Goal: Find specific page/section: Find specific page/section

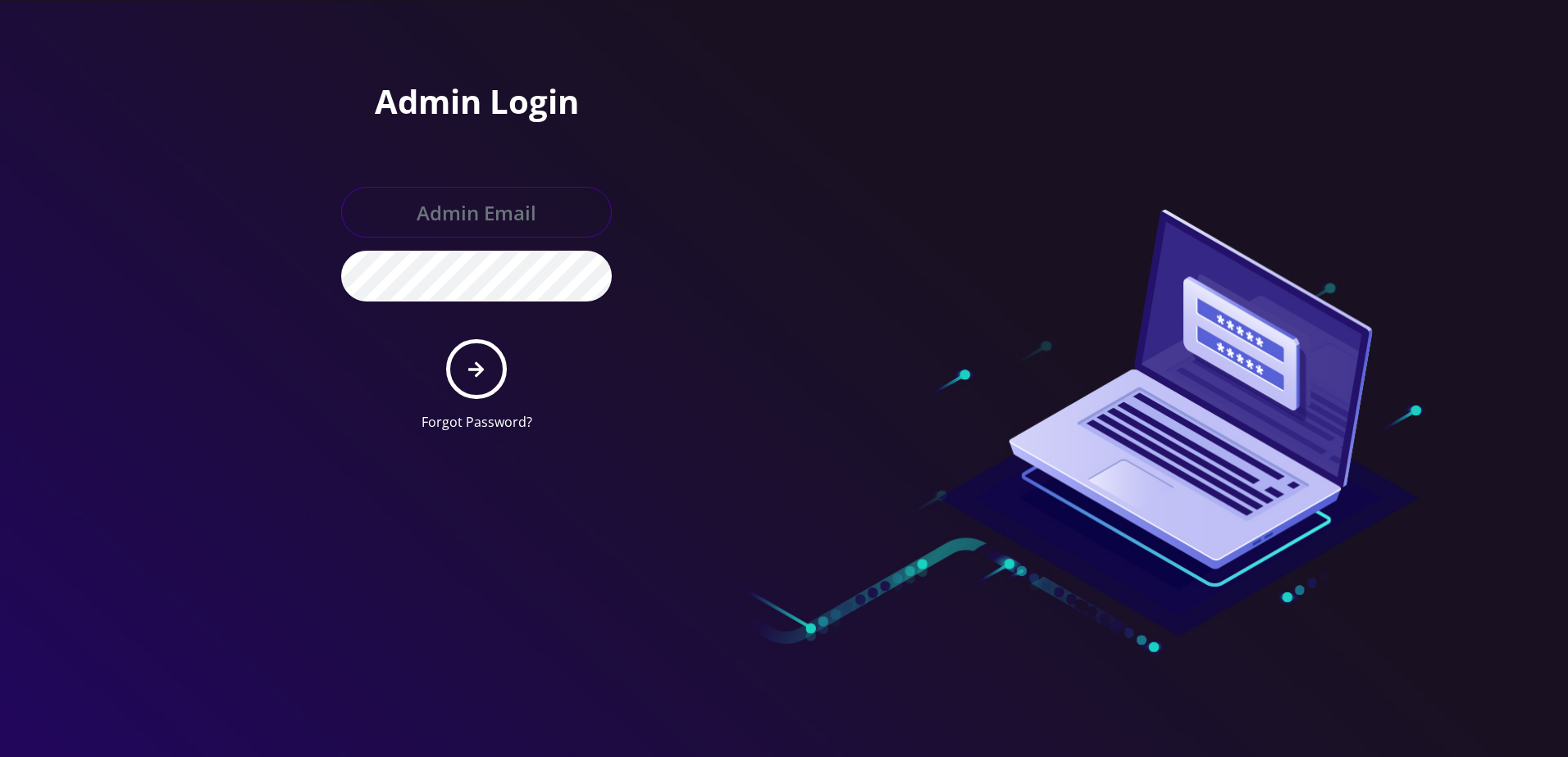
type input "[PERSON_NAME][EMAIL_ADDRESS][DOMAIN_NAME]"
click at [456, 370] on button "submit" at bounding box center [476, 368] width 60 height 60
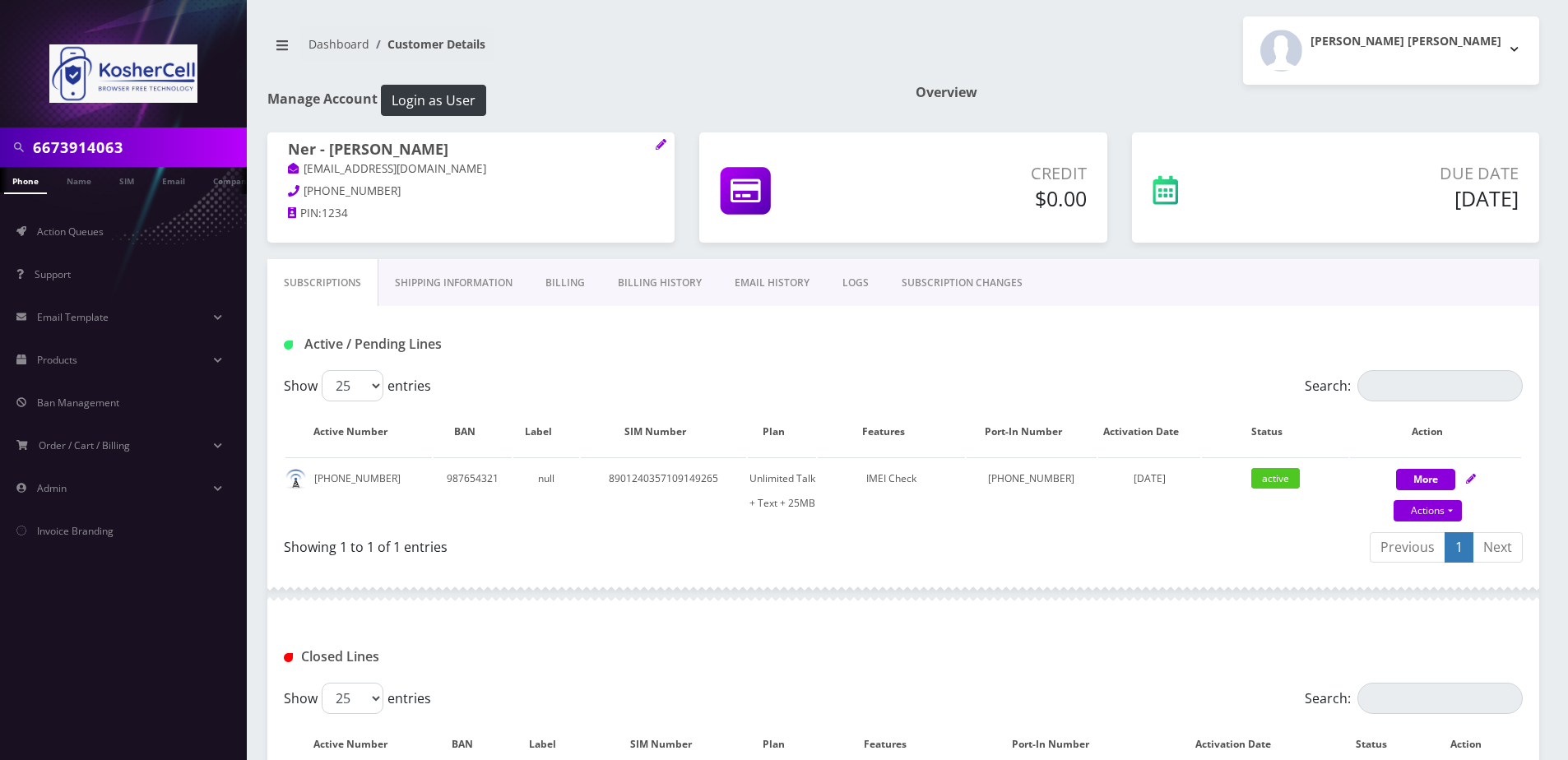
click at [153, 144] on input "6673914063" at bounding box center [138, 147] width 210 height 31
paste input "9124387147"
type input "9124387147"
click at [22, 179] on link "Phone" at bounding box center [25, 181] width 43 height 27
